Goal: Task Accomplishment & Management: Use online tool/utility

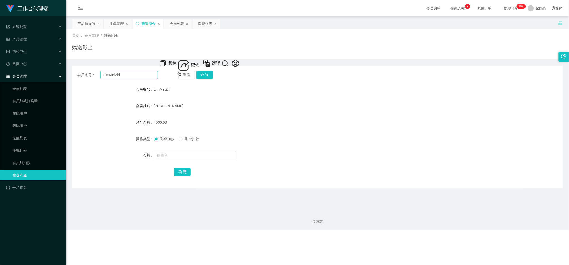
click at [128, 74] on input "LimMeiZhi" at bounding box center [129, 75] width 58 height 8
drag, startPoint x: 128, startPoint y: 74, endPoint x: 93, endPoint y: 73, distance: 34.8
click at [93, 73] on div "会员账号： LimMeiZhi" at bounding box center [117, 75] width 81 height 8
click at [203, 77] on button "查 询" at bounding box center [204, 75] width 16 height 8
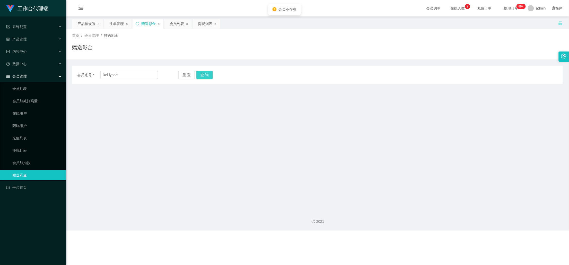
click at [204, 76] on button "查 询" at bounding box center [204, 75] width 16 height 8
click at [109, 74] on input "kel lyport" at bounding box center [129, 75] width 58 height 8
type input "kellyport"
click at [204, 72] on button "查 询" at bounding box center [204, 75] width 16 height 8
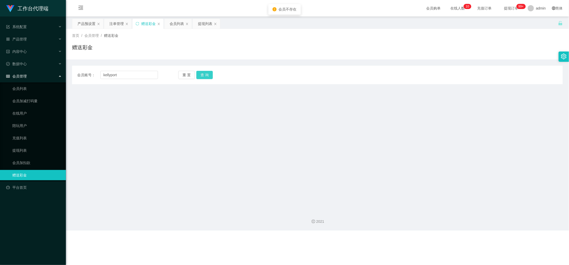
click at [205, 74] on button "查 询" at bounding box center [204, 75] width 16 height 8
click at [196, 71] on button "查 询" at bounding box center [204, 75] width 16 height 8
drag, startPoint x: 107, startPoint y: 75, endPoint x: 118, endPoint y: 75, distance: 10.8
click at [107, 75] on input "kellyport" at bounding box center [129, 75] width 58 height 8
click at [117, 76] on input "kel lyport" at bounding box center [129, 75] width 58 height 8
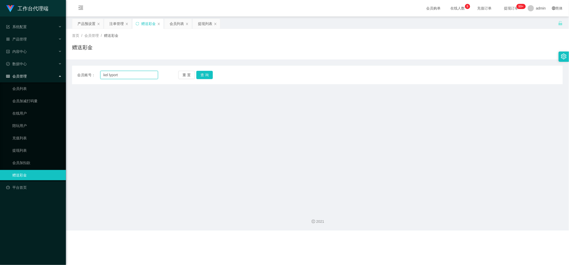
click at [131, 79] on input "kel lyport" at bounding box center [129, 75] width 58 height 8
click at [205, 73] on button "查 询" at bounding box center [204, 75] width 16 height 8
click at [206, 73] on button "查 询" at bounding box center [204, 75] width 16 height 8
click at [196, 71] on button "查 询" at bounding box center [207, 75] width 22 height 8
click at [206, 73] on button "查 询" at bounding box center [204, 75] width 16 height 8
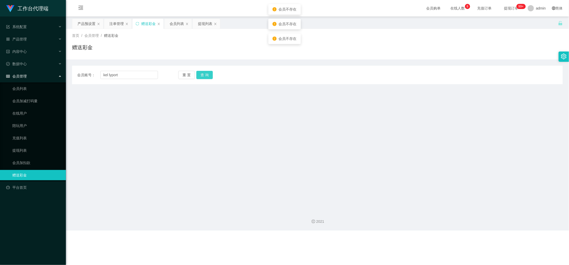
click at [196, 71] on button "查 询" at bounding box center [204, 75] width 16 height 8
click at [206, 73] on button "查 询" at bounding box center [204, 75] width 16 height 8
click at [108, 75] on input "kel lyport" at bounding box center [129, 75] width 58 height 8
click at [124, 77] on input "kel lyport" at bounding box center [129, 75] width 58 height 8
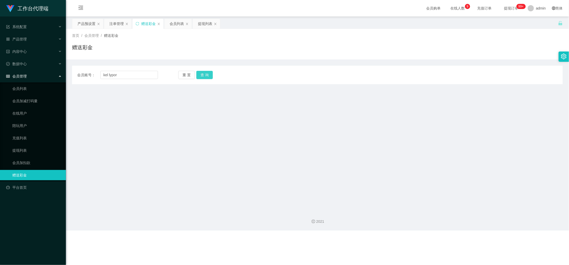
click at [204, 74] on button "查 询" at bounding box center [204, 75] width 16 height 8
drag, startPoint x: 109, startPoint y: 75, endPoint x: 117, endPoint y: 75, distance: 8.3
click at [109, 75] on input "kel lypor" at bounding box center [129, 75] width 58 height 8
type input "kellypor"
click at [200, 73] on button "查 询" at bounding box center [204, 75] width 16 height 8
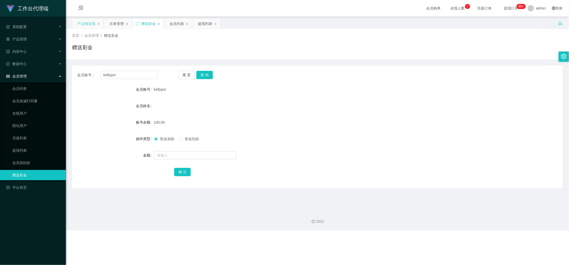
click at [84, 26] on div "产品预设置" at bounding box center [86, 24] width 18 height 10
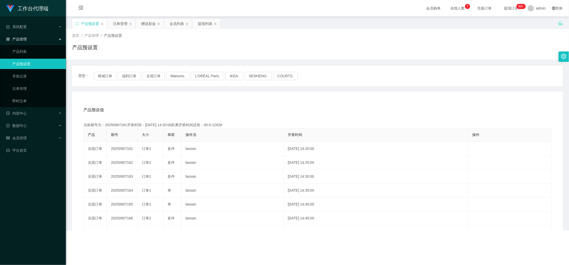
click at [75, 23] on div "产品预设置" at bounding box center [89, 24] width 34 height 10
click at [77, 24] on icon "图标: sync" at bounding box center [77, 24] width 4 height 4
click at [131, 74] on button "福利订单" at bounding box center [129, 76] width 23 height 8
click at [122, 24] on div "注单管理" at bounding box center [120, 24] width 14 height 10
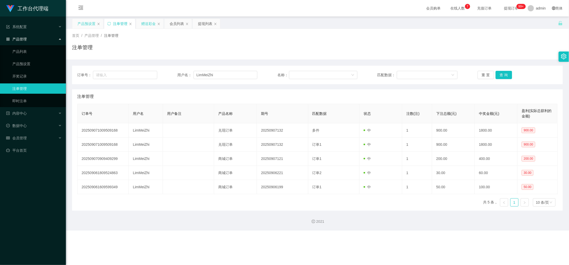
drag, startPoint x: 149, startPoint y: 22, endPoint x: 157, endPoint y: 42, distance: 21.7
click at [148, 22] on div "赠送彩金" at bounding box center [148, 24] width 14 height 10
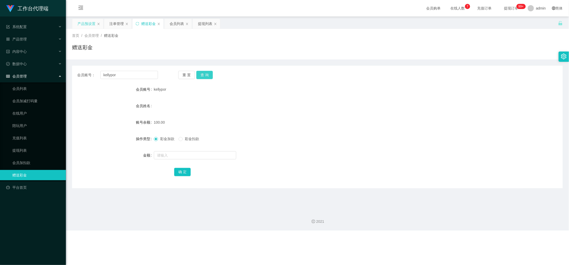
click at [207, 73] on button "查 询" at bounding box center [204, 75] width 16 height 8
click at [114, 23] on div "注单管理" at bounding box center [116, 24] width 14 height 10
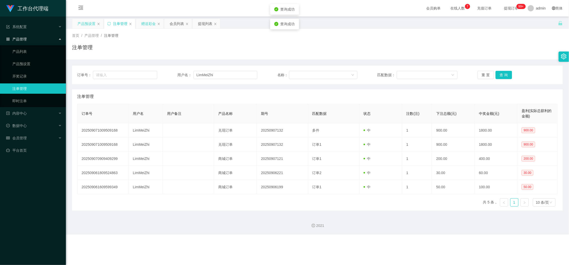
click at [149, 25] on div "赠送彩金" at bounding box center [148, 24] width 14 height 10
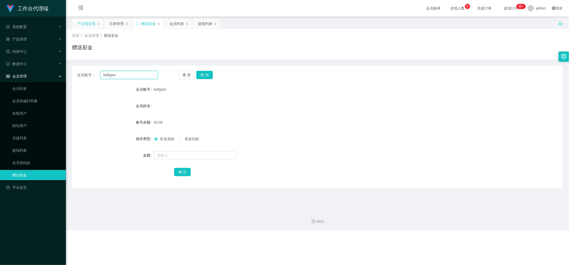
drag, startPoint x: 135, startPoint y: 74, endPoint x: 100, endPoint y: 74, distance: 34.7
click at [100, 74] on input "kellypor" at bounding box center [129, 75] width 58 height 8
click at [121, 22] on div "注单管理" at bounding box center [116, 24] width 14 height 10
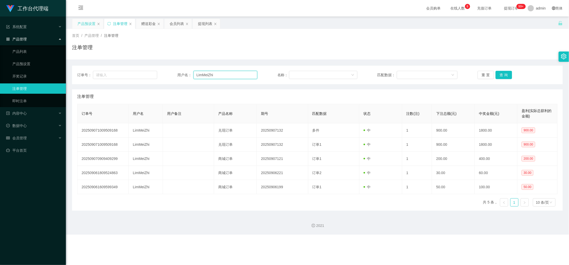
drag, startPoint x: 216, startPoint y: 75, endPoint x: 172, endPoint y: 76, distance: 44.0
click at [172, 76] on div "订单号： 用户名： LimMeiZhi 名称： 匹配数据： 重 置 查 询" at bounding box center [317, 75] width 480 height 8
paste input "kellypor"
type input "kellypor"
click at [502, 75] on button "查 询" at bounding box center [504, 75] width 16 height 8
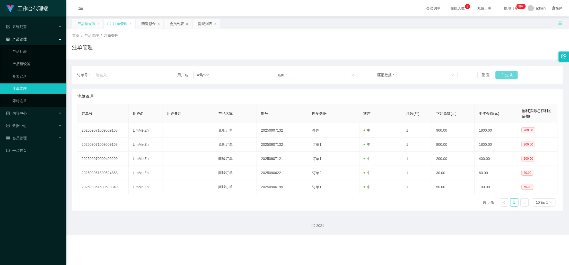
click at [502, 75] on div "重 置 查 询" at bounding box center [518, 75] width 80 height 8
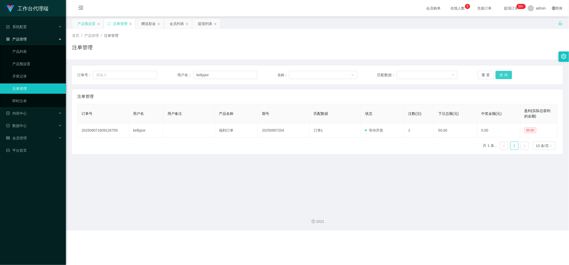
click at [502, 75] on button "查 询" at bounding box center [504, 75] width 16 height 8
click at [145, 21] on div "赠送彩金" at bounding box center [148, 24] width 14 height 10
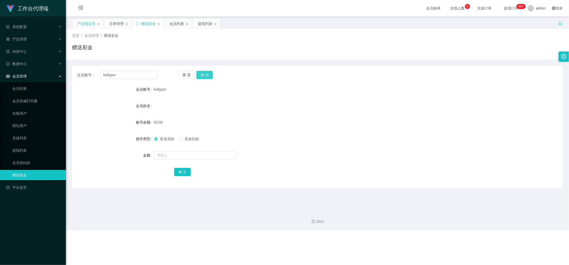
click at [205, 76] on button "查 询" at bounding box center [204, 75] width 16 height 8
click at [206, 75] on button "查 询" at bounding box center [204, 75] width 16 height 8
